Goal: Task Accomplishment & Management: Manage account settings

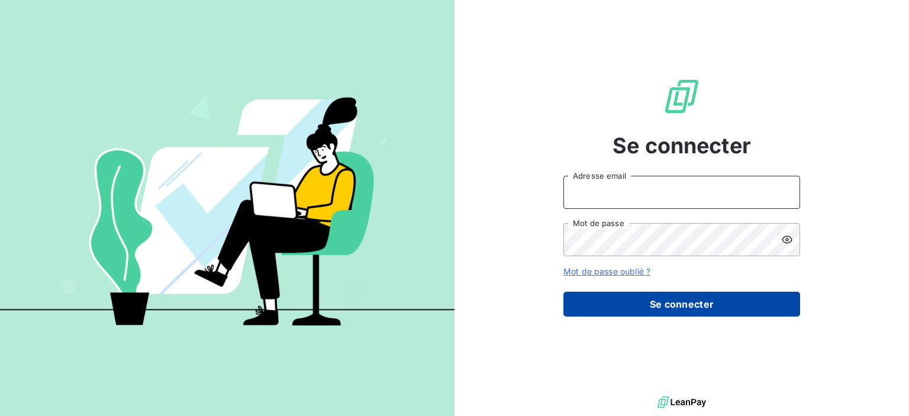
type input "[PERSON_NAME][EMAIL_ADDRESS][DOMAIN_NAME]"
click at [752, 307] on button "Se connecter" at bounding box center [681, 304] width 237 height 25
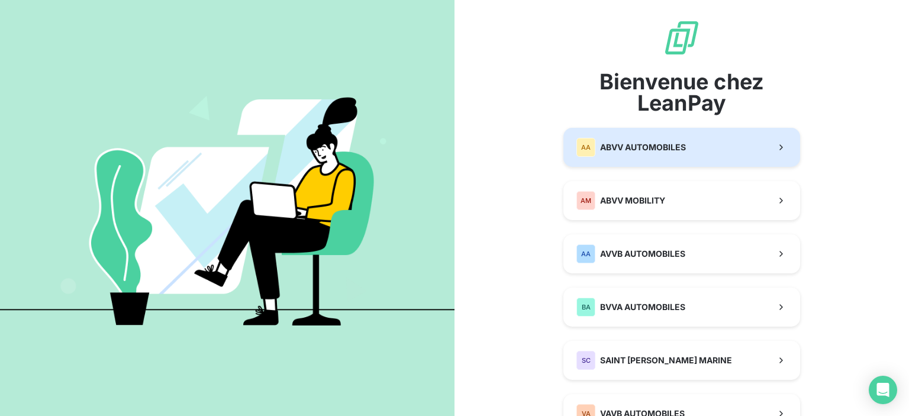
click at [675, 136] on button "AA ABVV AUTOMOBILES" at bounding box center [681, 147] width 237 height 39
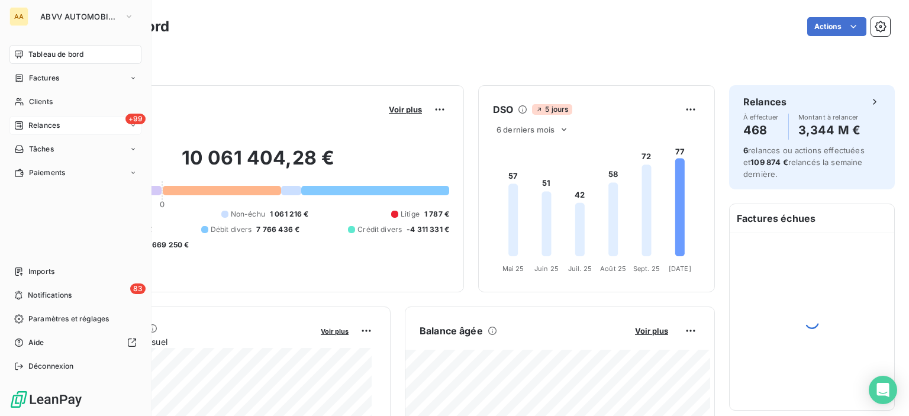
click at [74, 127] on div "+99 Relances" at bounding box center [75, 125] width 132 height 19
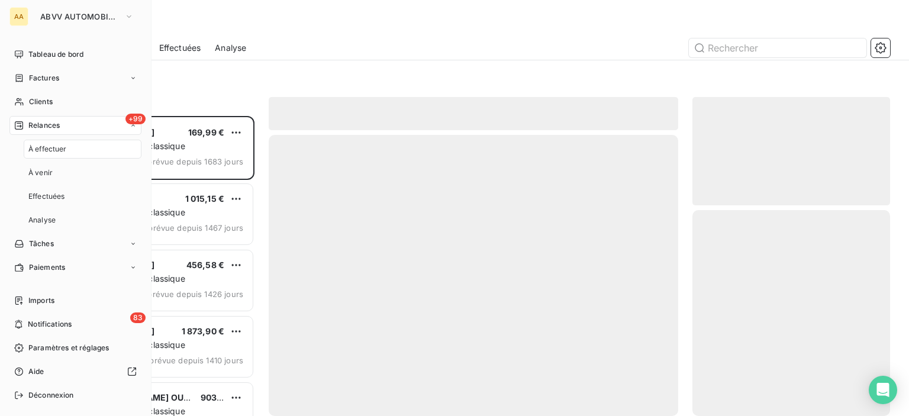
scroll to position [291, 188]
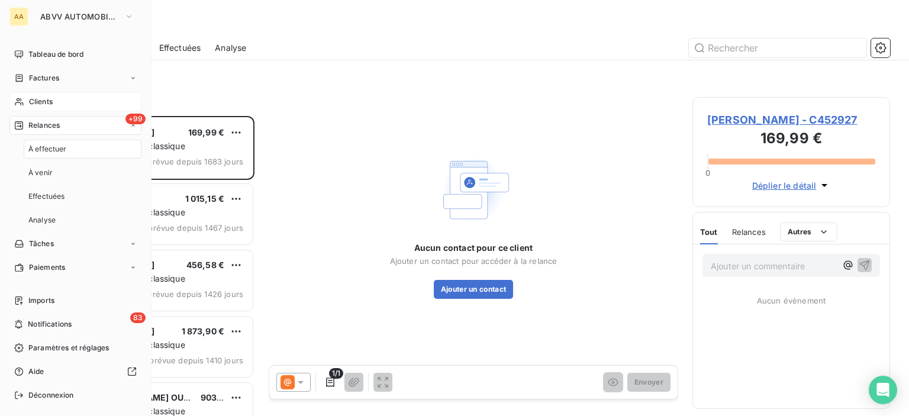
click at [55, 99] on div "Clients" at bounding box center [75, 101] width 132 height 19
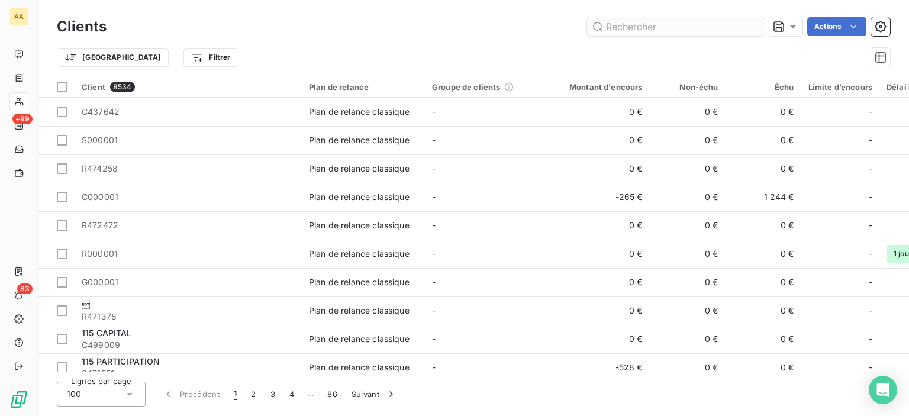
click at [694, 20] on input "text" at bounding box center [676, 26] width 178 height 19
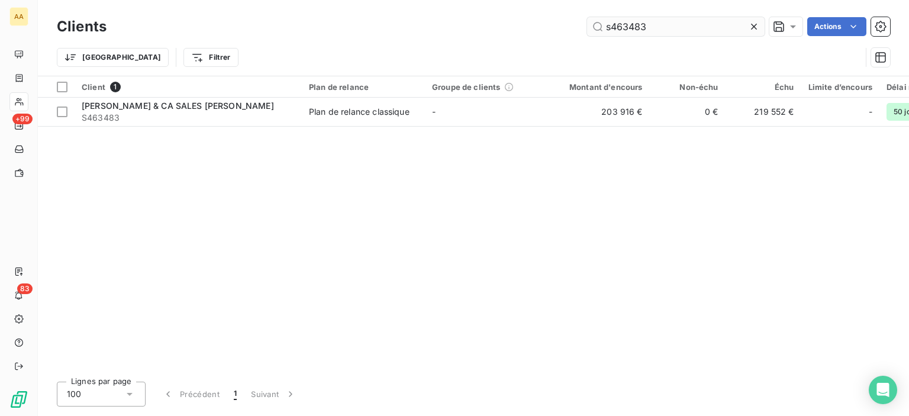
type input "s463483"
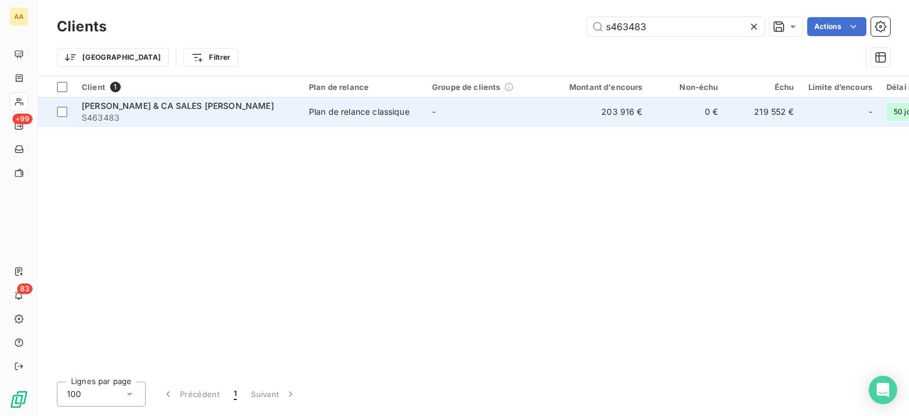
click at [173, 102] on span "[PERSON_NAME] & CA SALES [PERSON_NAME]" at bounding box center [178, 106] width 192 height 10
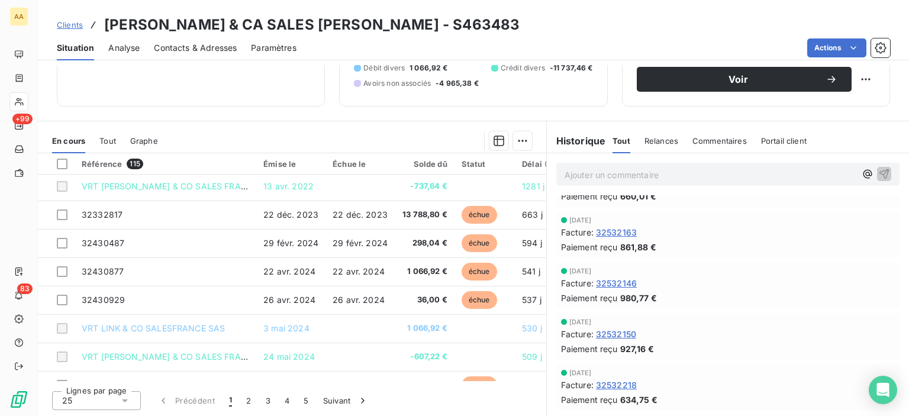
scroll to position [829, 0]
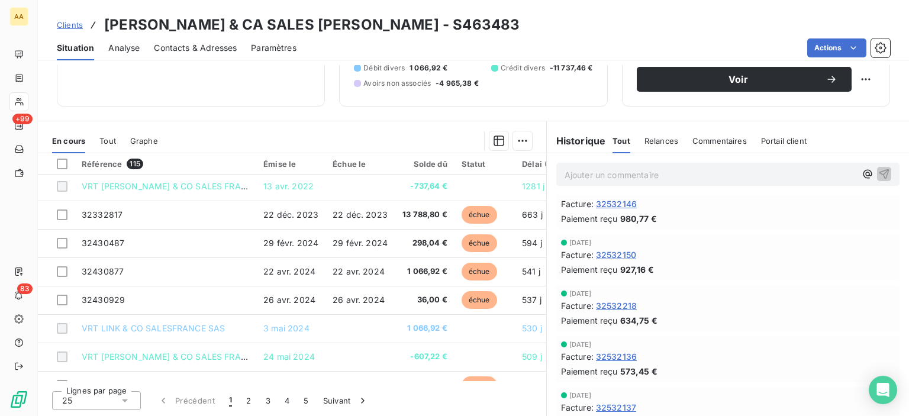
click at [649, 139] on span "Relances" at bounding box center [661, 140] width 34 height 9
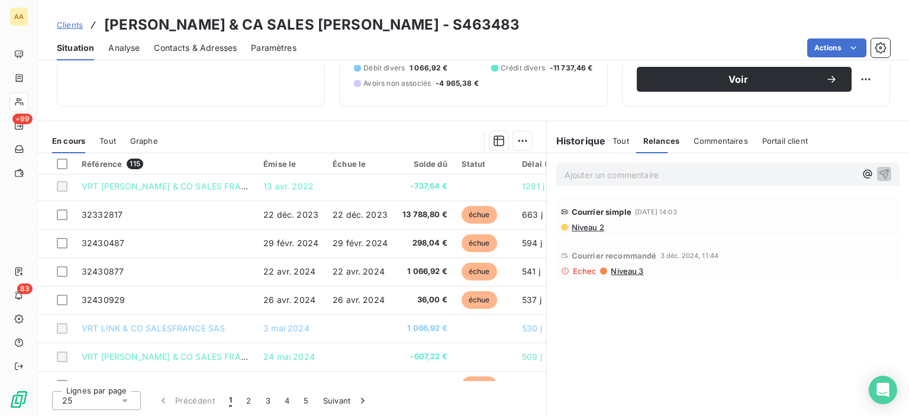
scroll to position [0, 0]
click at [579, 225] on span "Niveau 2" at bounding box center [588, 227] width 34 height 9
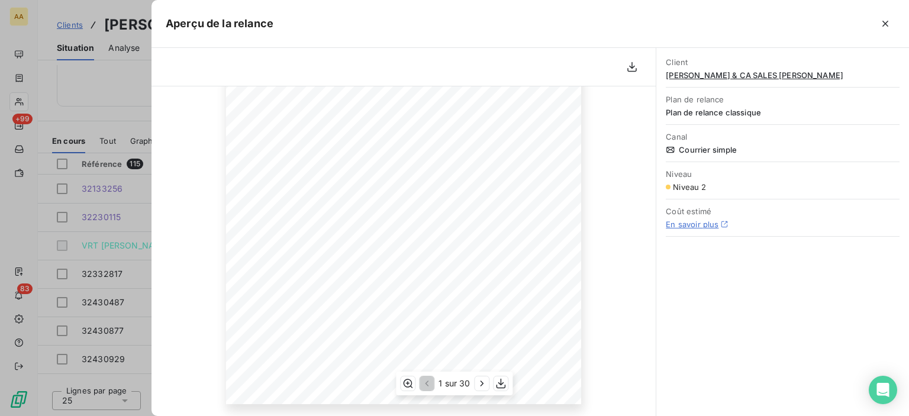
scroll to position [241, 0]
click at [480, 386] on icon "button" at bounding box center [482, 384] width 12 height 12
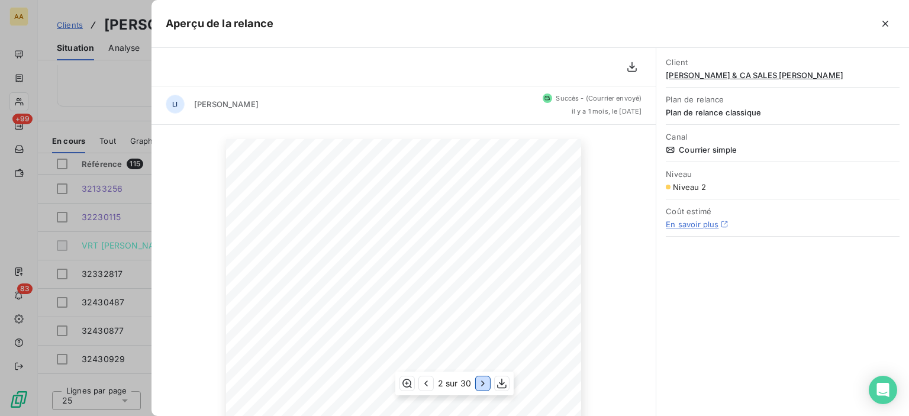
scroll to position [0, 0]
click at [431, 385] on icon "button" at bounding box center [426, 384] width 12 height 12
click at [884, 23] on icon "button" at bounding box center [885, 24] width 12 height 12
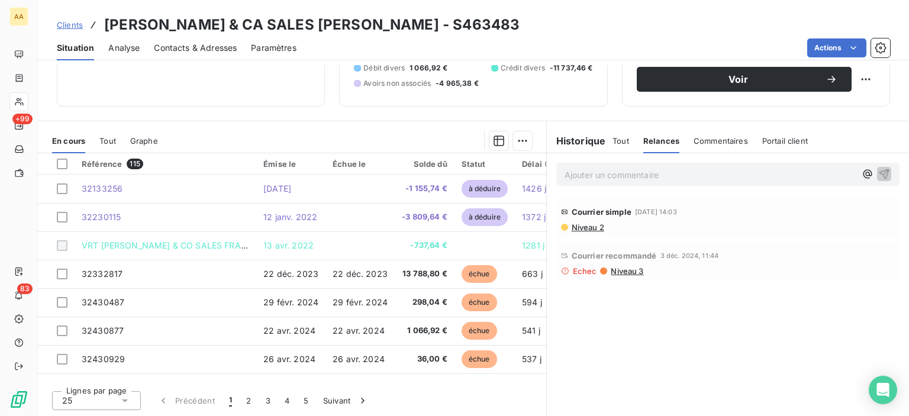
click at [615, 139] on span "Tout" at bounding box center [621, 140] width 17 height 9
